Goal: Task Accomplishment & Management: Manage account settings

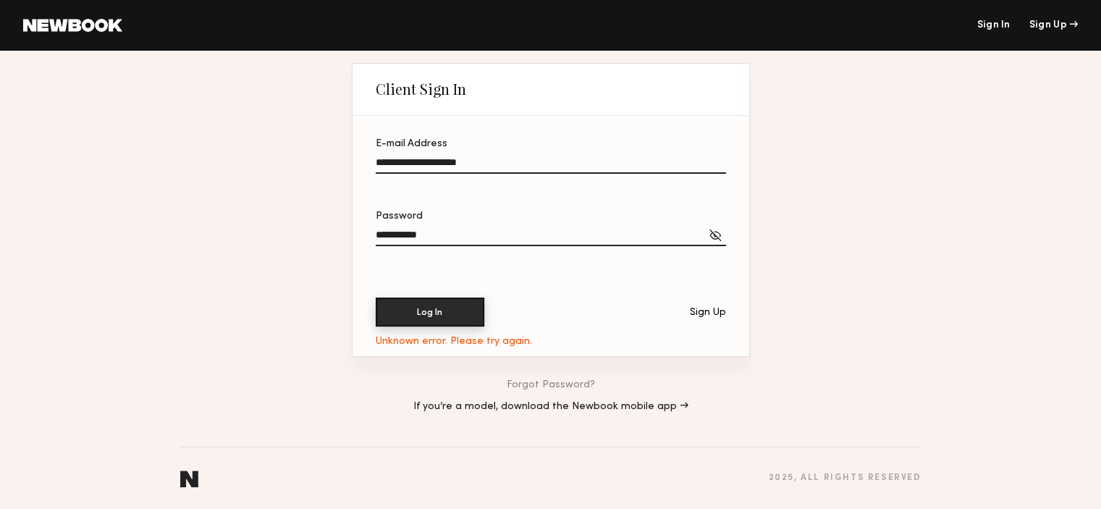
click at [419, 313] on button "Log In" at bounding box center [430, 312] width 109 height 29
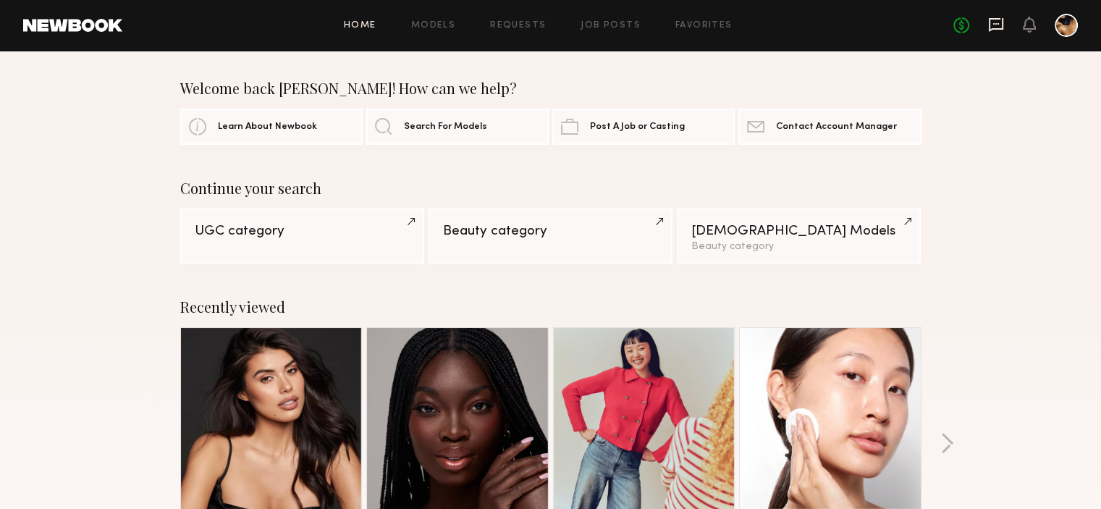
click at [996, 25] on icon at bounding box center [996, 25] width 16 height 16
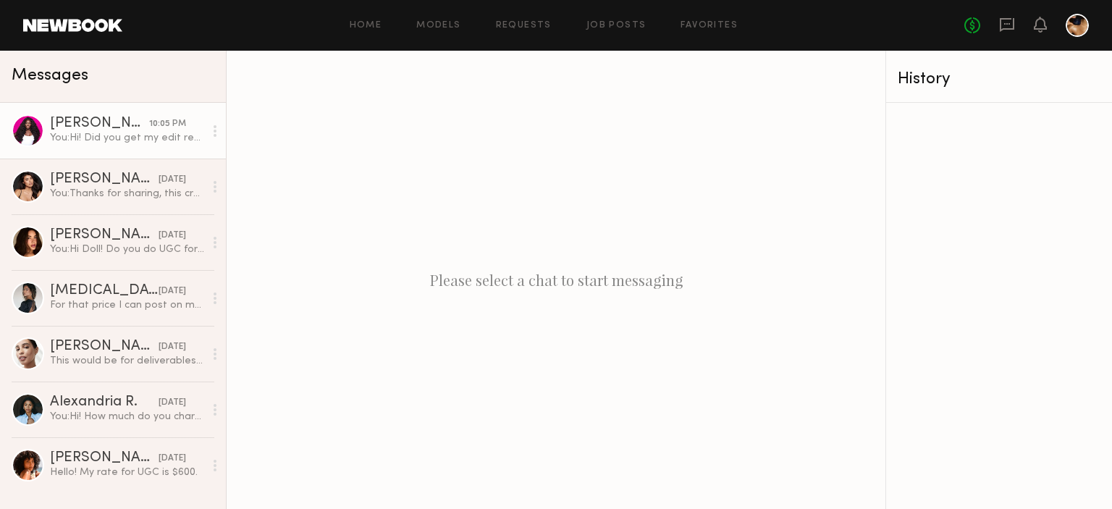
click at [130, 135] on div "You: Hi! Did you get my edit request?" at bounding box center [127, 138] width 154 height 14
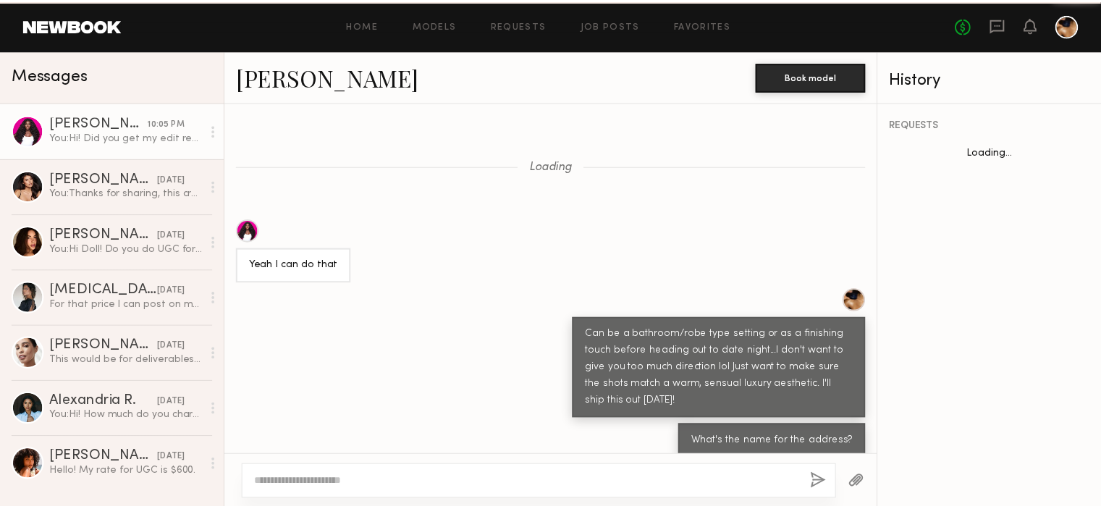
scroll to position [719, 0]
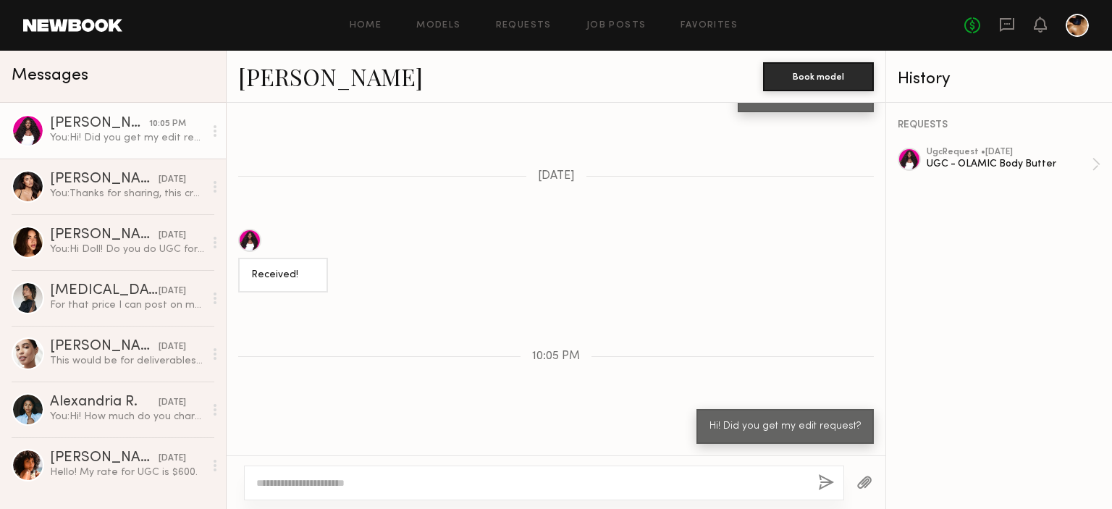
click at [1080, 28] on div at bounding box center [1077, 25] width 23 height 23
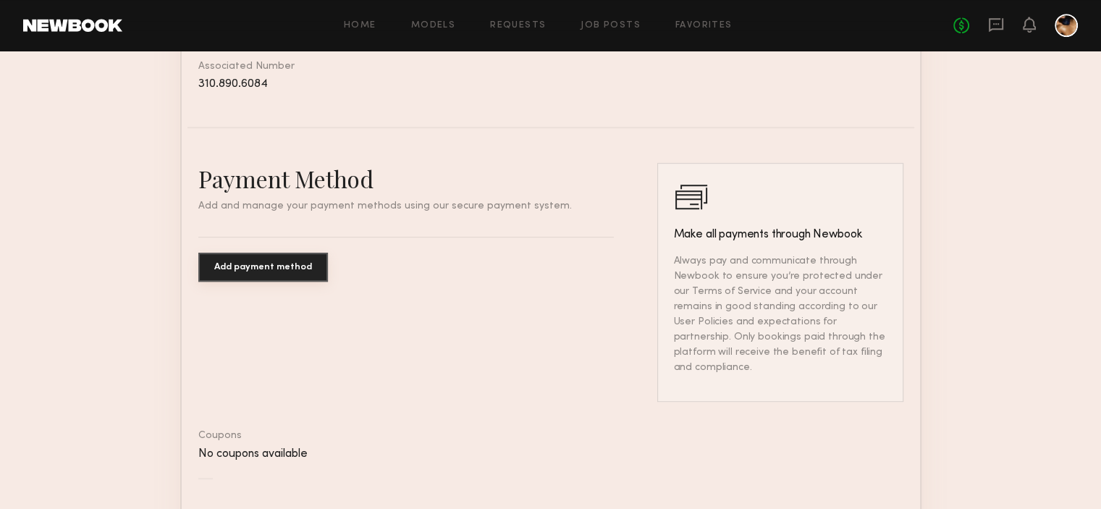
scroll to position [848, 0]
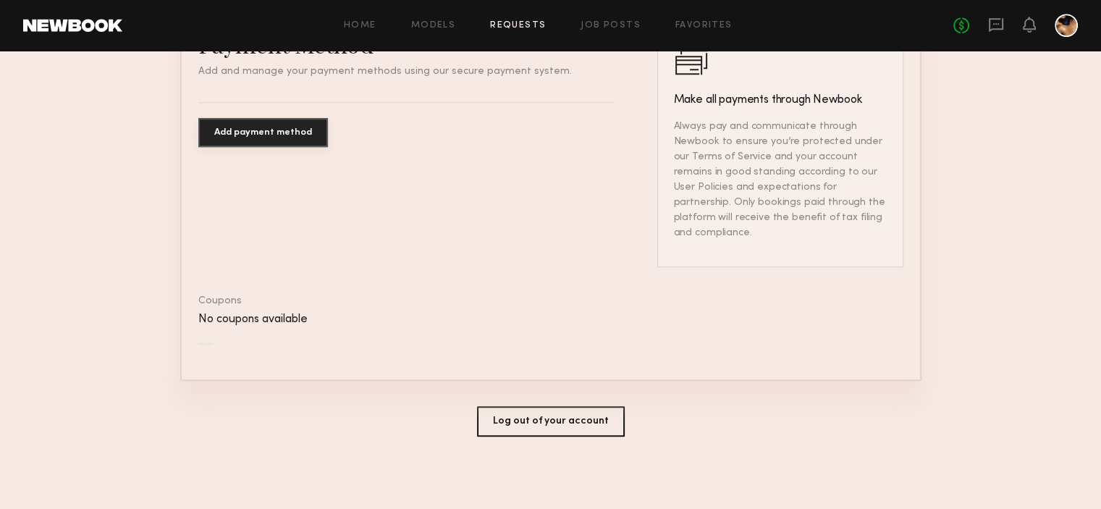
click at [524, 30] on link "Requests" at bounding box center [518, 25] width 56 height 9
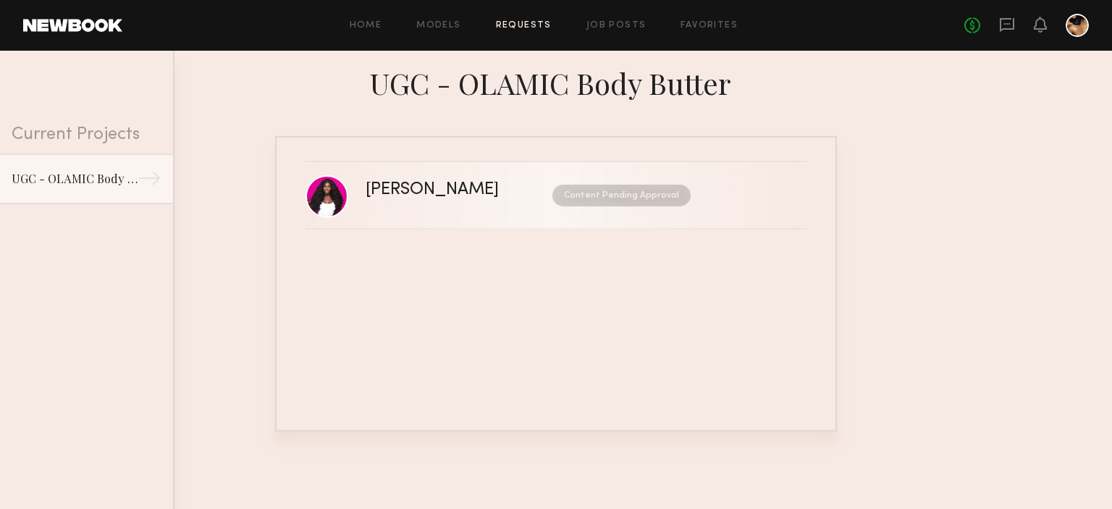
click at [462, 190] on div "[PERSON_NAME]" at bounding box center [446, 190] width 160 height 17
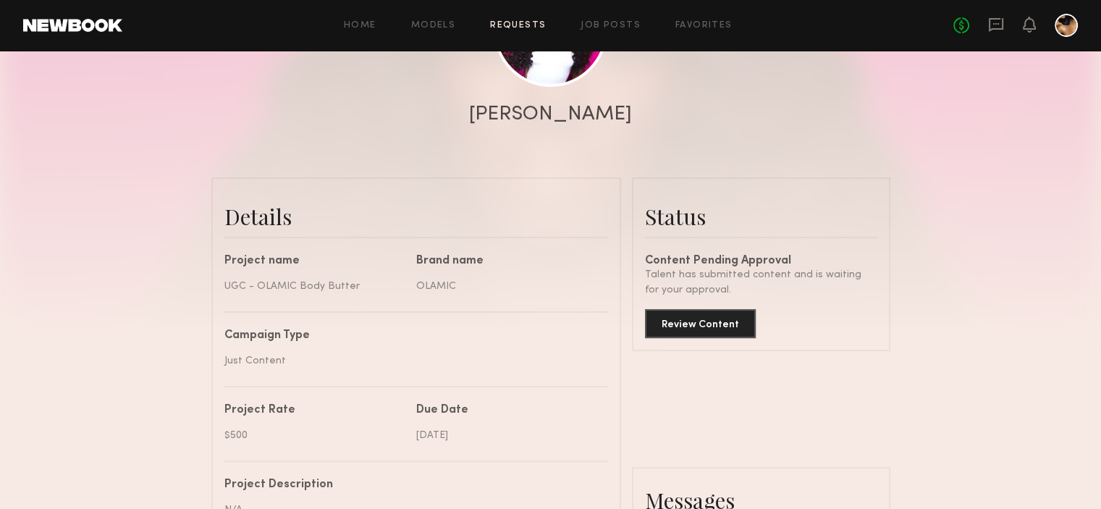
scroll to position [237, 0]
click at [705, 326] on button "Review Content" at bounding box center [700, 322] width 111 height 29
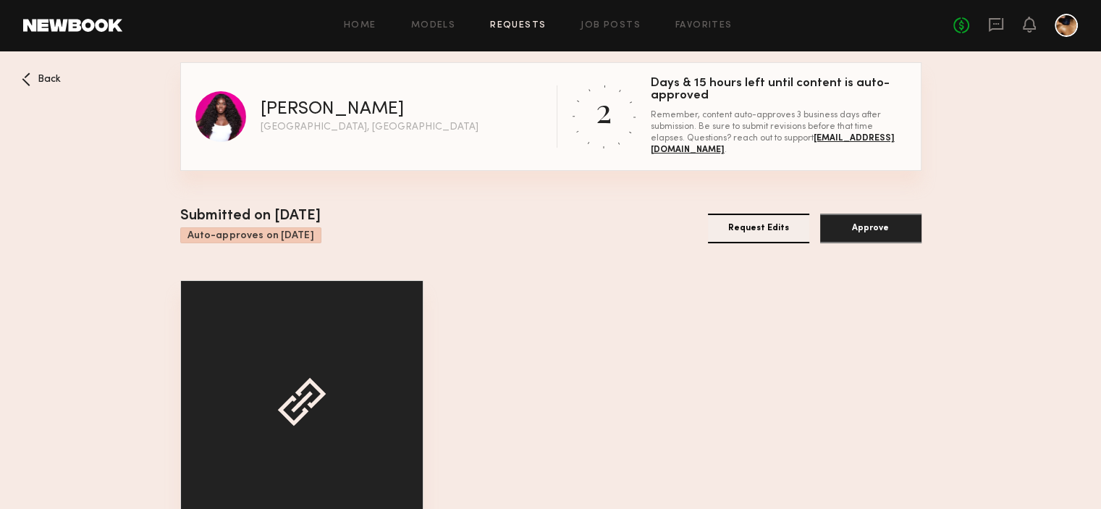
scroll to position [83, 0]
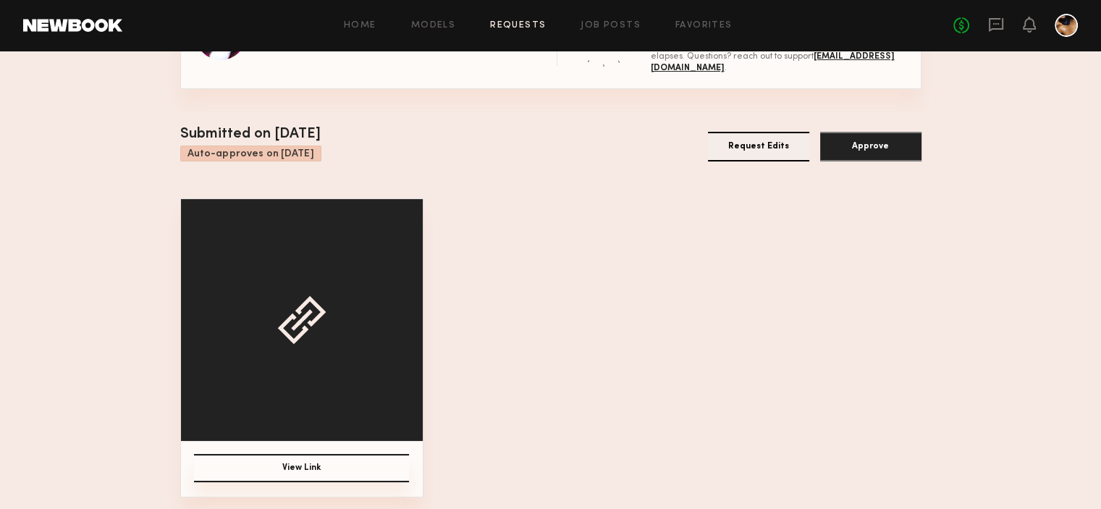
click at [757, 152] on button "Request Edits" at bounding box center [758, 147] width 101 height 30
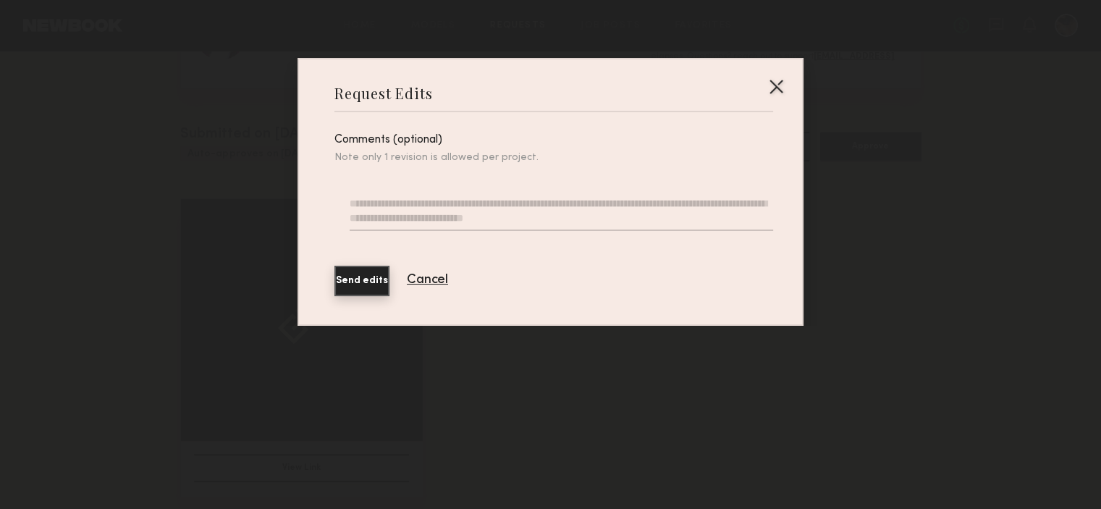
click at [778, 86] on div at bounding box center [776, 86] width 23 height 23
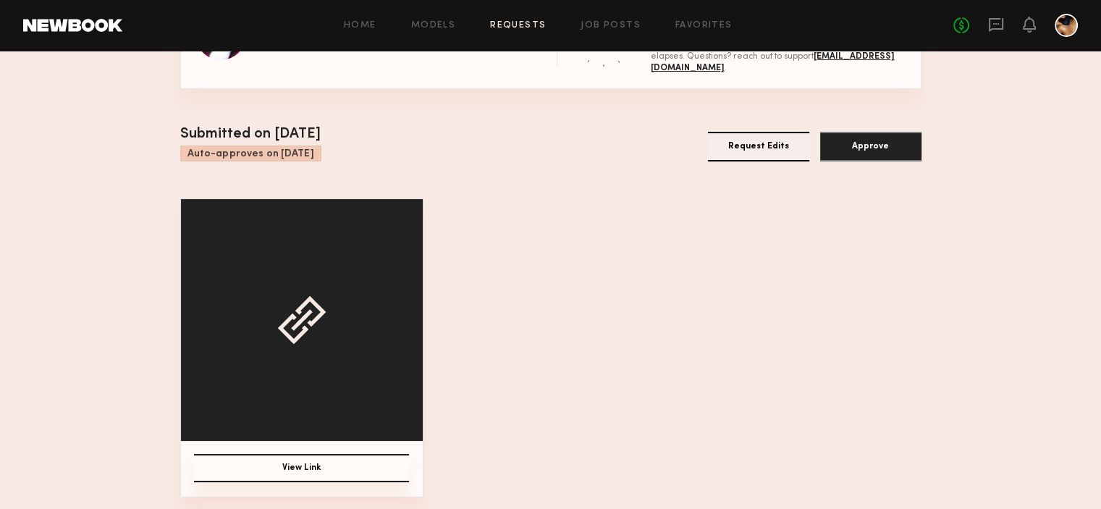
click at [286, 471] on button "View Link" at bounding box center [301, 468] width 215 height 28
